Goal: Task Accomplishment & Management: Manage account settings

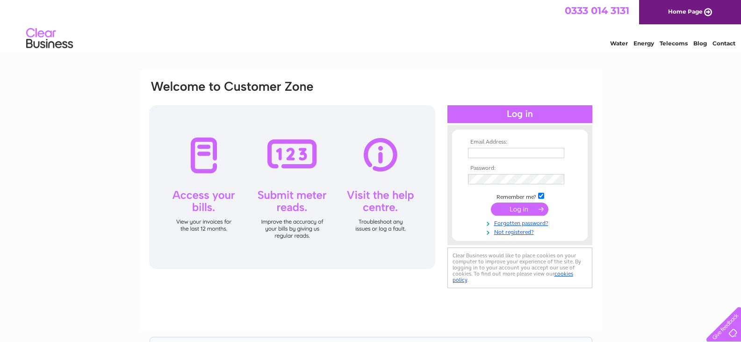
type input "[EMAIL_ADDRESS][DOMAIN_NAME]"
click at [504, 210] on input "submit" at bounding box center [520, 209] width 58 height 13
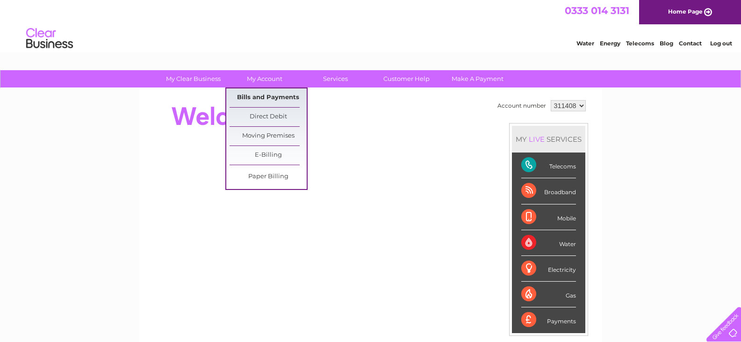
click at [266, 103] on link "Bills and Payments" at bounding box center [268, 97] width 77 height 19
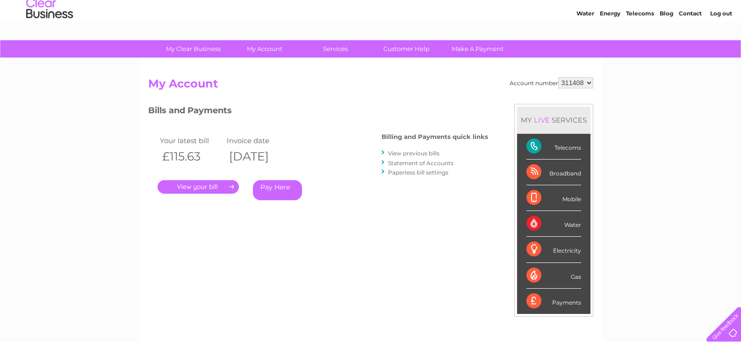
scroll to position [47, 0]
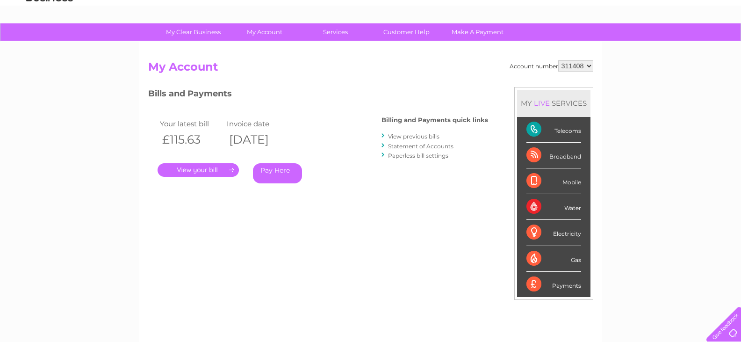
click at [203, 167] on link "." at bounding box center [198, 170] width 81 height 14
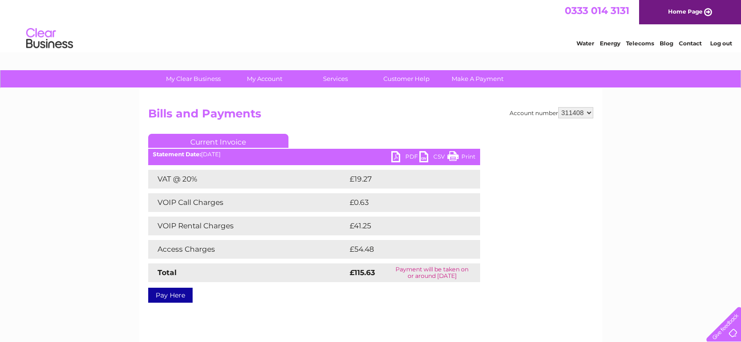
click at [402, 154] on link "PDF" at bounding box center [406, 158] width 28 height 14
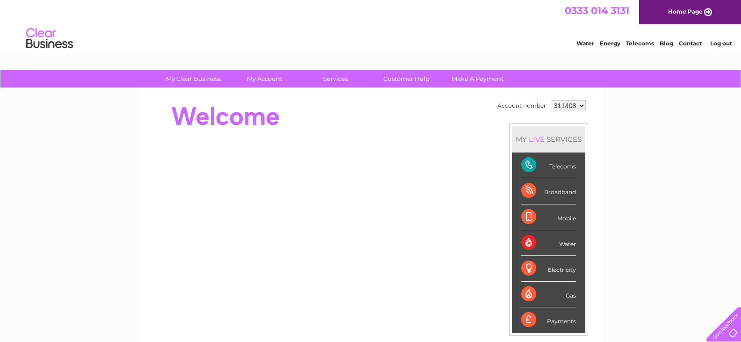
click at [709, 45] on li "Log out" at bounding box center [722, 43] width 28 height 12
click at [717, 44] on link "Log out" at bounding box center [722, 43] width 22 height 7
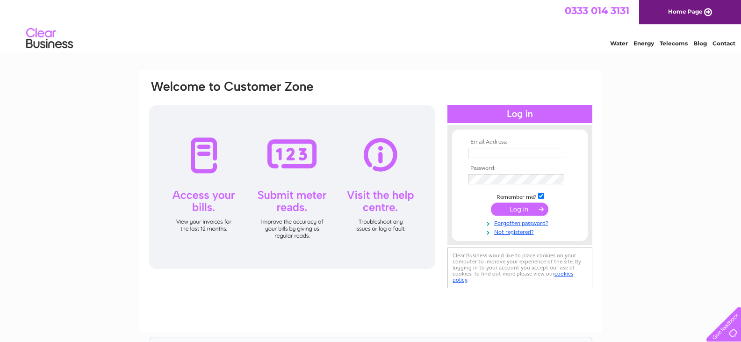
type input "sales@chellsbuildingsupplies.co.uk"
click at [533, 172] on td at bounding box center [520, 179] width 109 height 15
click at [437, 177] on div "Email Address: sales@chellsbuildingsupplies.co.uk Password:" at bounding box center [370, 186] width 445 height 212
click at [698, 182] on div "Email Address: sales@chellsbuildingsupplies.co.uk Password:" at bounding box center [370, 281] width 741 height 422
click at [512, 212] on input "submit" at bounding box center [520, 209] width 58 height 13
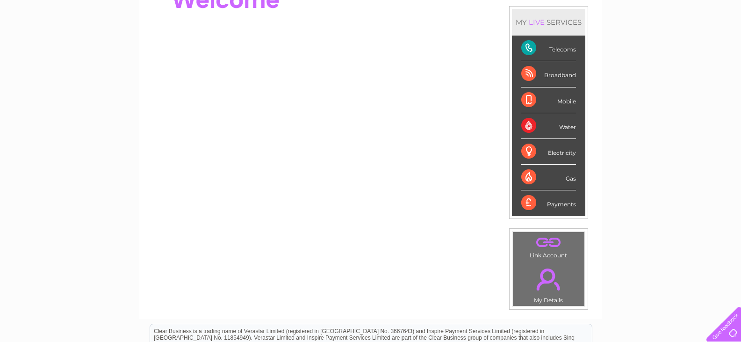
scroll to position [140, 0]
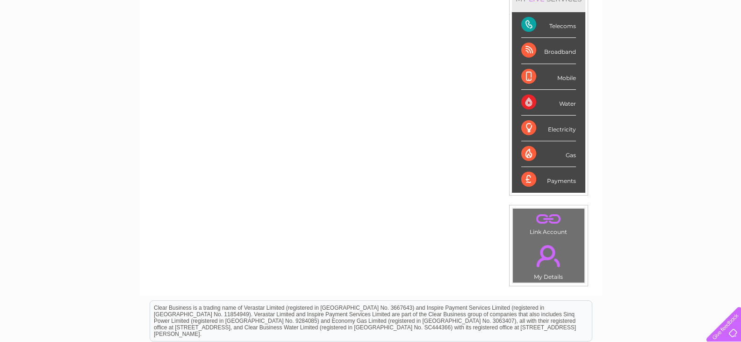
click at [549, 264] on link "." at bounding box center [549, 256] width 67 height 33
